Goal: Transaction & Acquisition: Book appointment/travel/reservation

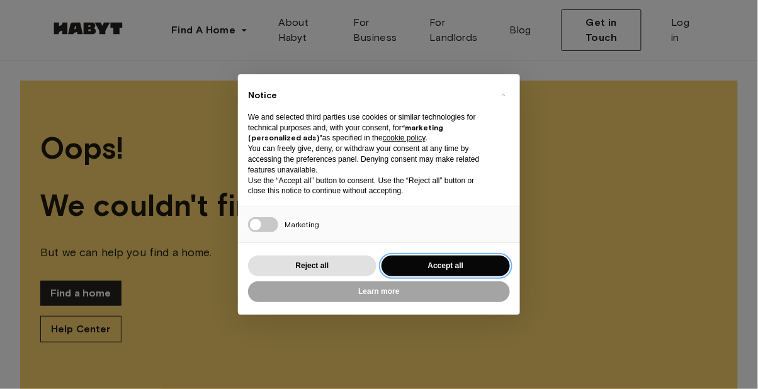
click at [424, 270] on button "Accept all" at bounding box center [446, 266] width 128 height 21
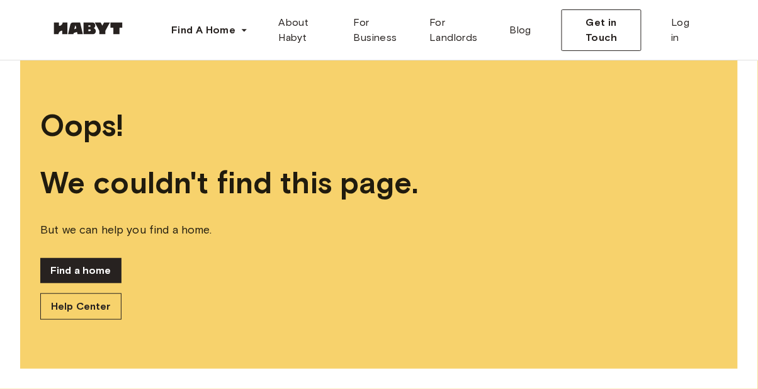
scroll to position [71, 0]
click at [288, 38] on span "About Habyt" at bounding box center [305, 30] width 55 height 30
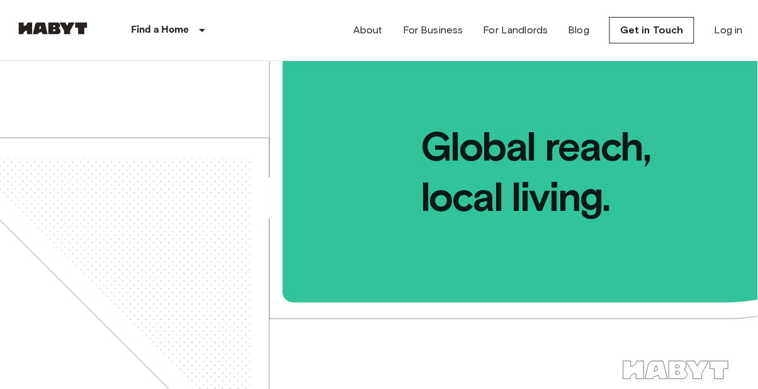
click at [154, 46] on div "Find a Home" at bounding box center [170, 30] width 159 height 60
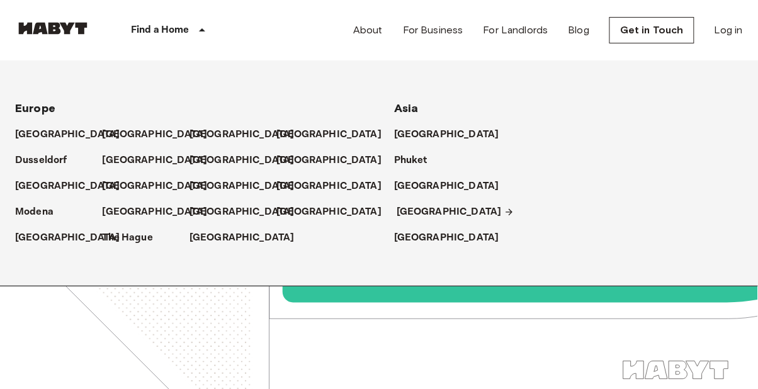
click at [414, 207] on p "[GEOGRAPHIC_DATA]" at bounding box center [449, 212] width 105 height 15
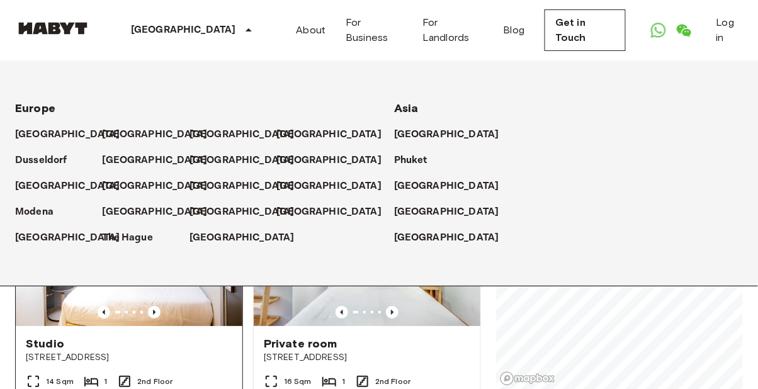
click at [215, 374] on div "14 Sqm 1 2nd Floor" at bounding box center [129, 386] width 227 height 25
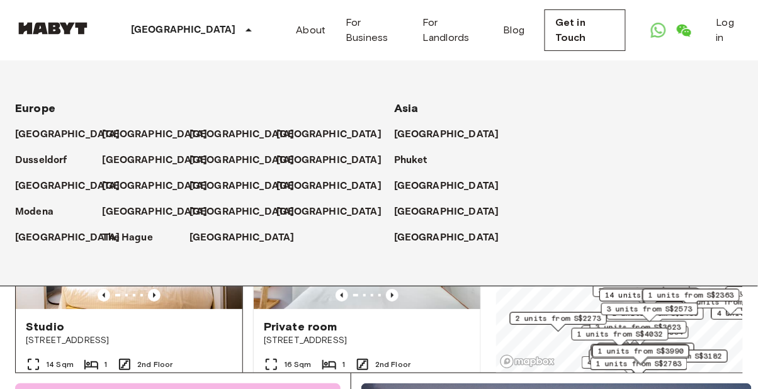
scroll to position [17, 0]
click at [5, 307] on div "Studio 115 Geylang Road Singapore 14 Sqm 1 2nd Floor Move-in from 19 Aug 25 SGD…" at bounding box center [124, 286] width 238 height 278
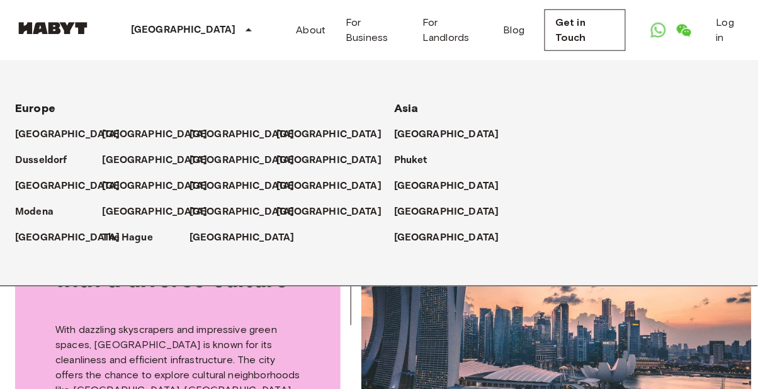
scroll to position [260, 0]
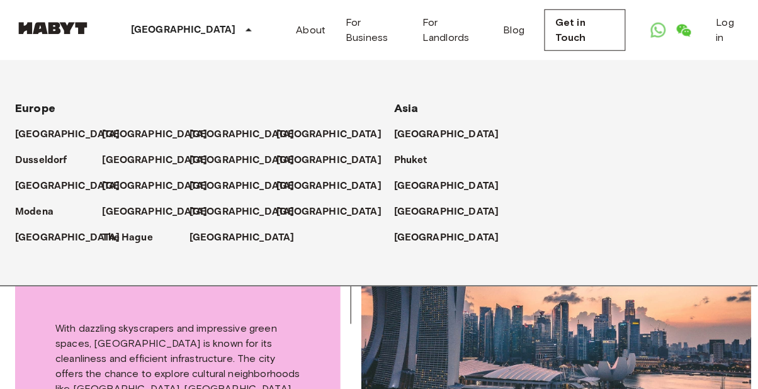
click at [241, 30] on icon at bounding box center [248, 30] width 15 height 15
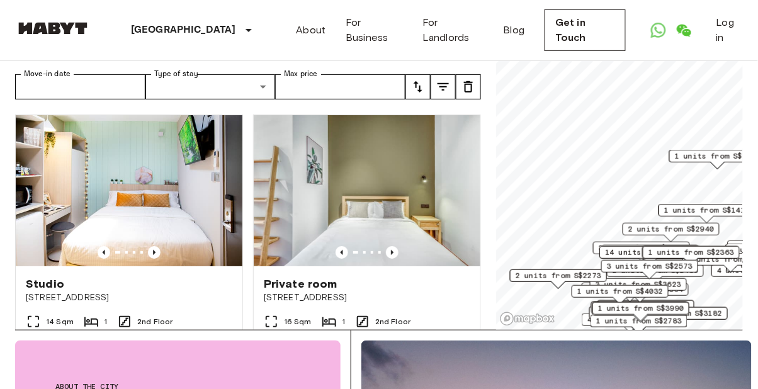
scroll to position [0, 0]
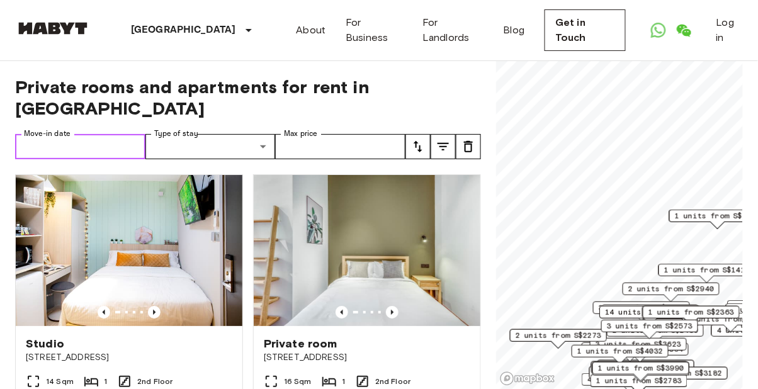
click at [51, 134] on input "Move-in date" at bounding box center [80, 146] width 130 height 25
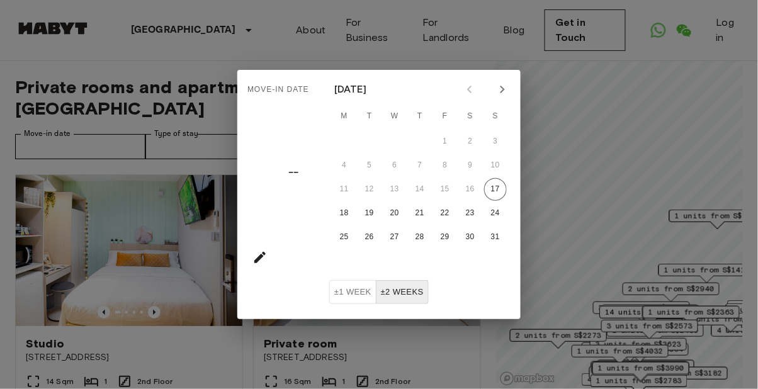
click at [492, 97] on div at bounding box center [486, 89] width 15 height 21
click at [499, 91] on icon "Next month" at bounding box center [502, 89] width 15 height 15
click at [495, 89] on icon "Next month" at bounding box center [502, 89] width 15 height 15
click at [391, 140] on button "1" at bounding box center [394, 141] width 23 height 23
type input "**********"
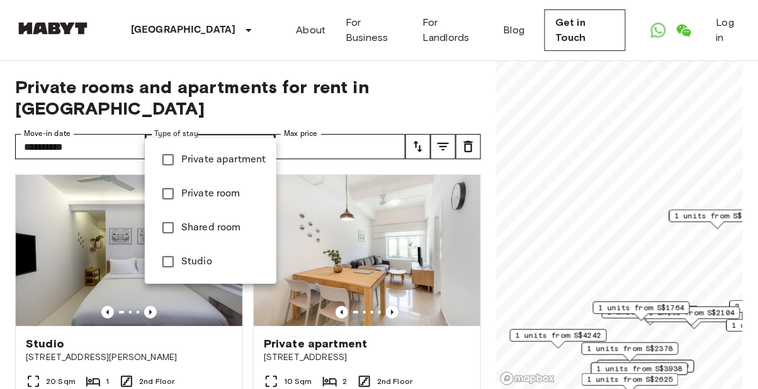
type input "******"
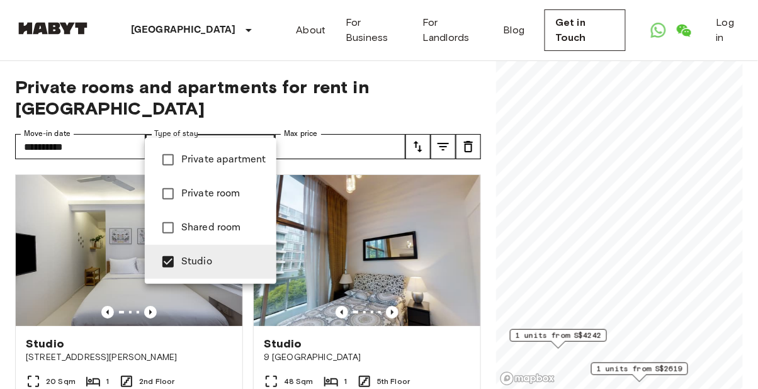
click at [322, 132] on div at bounding box center [379, 194] width 758 height 389
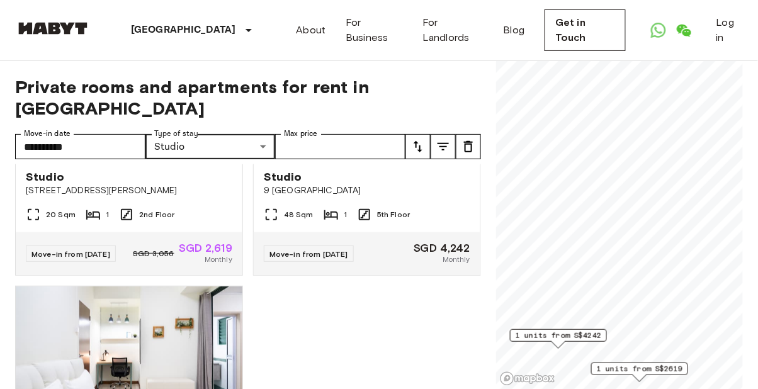
scroll to position [274, 0]
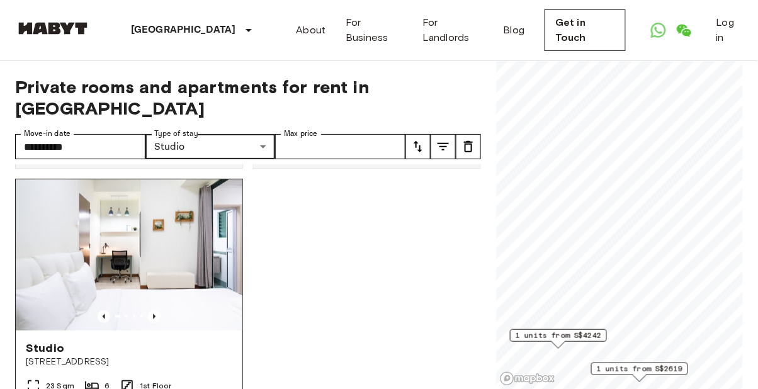
click at [40, 248] on img at bounding box center [129, 254] width 227 height 151
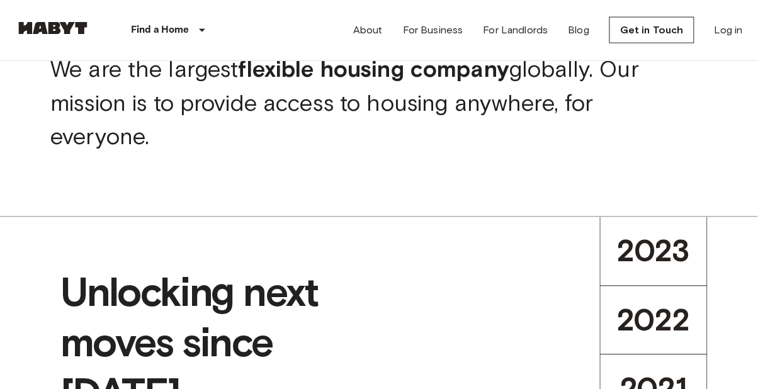
scroll to position [448, 0]
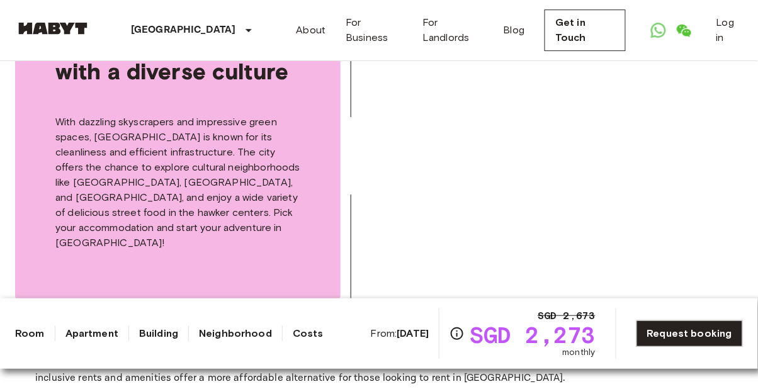
scroll to position [1934, 0]
